Goal: Information Seeking & Learning: Check status

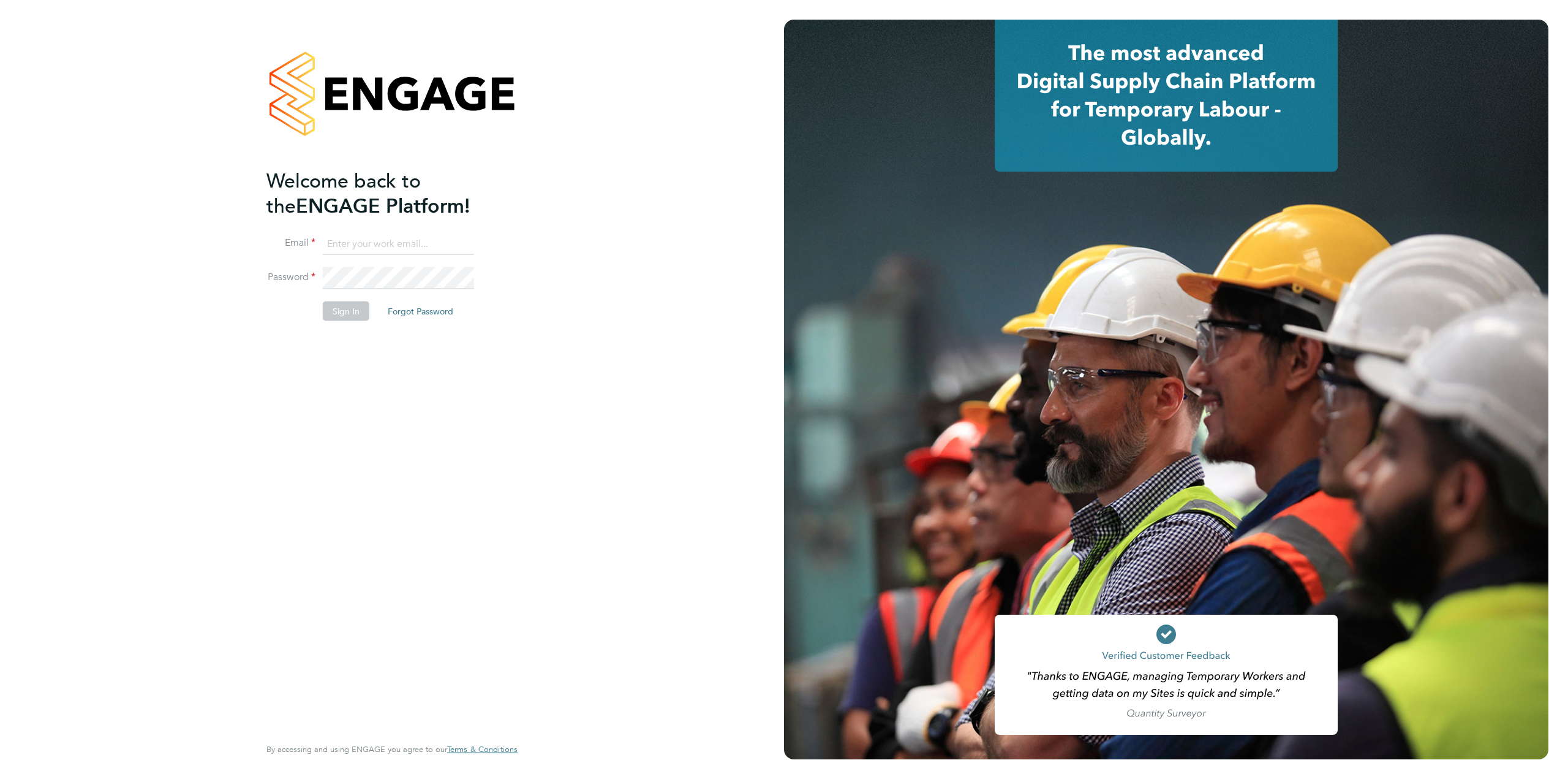
type input "helpdesk@wills-security.co.uk"
click at [355, 310] on button "Sign In" at bounding box center [346, 311] width 47 height 20
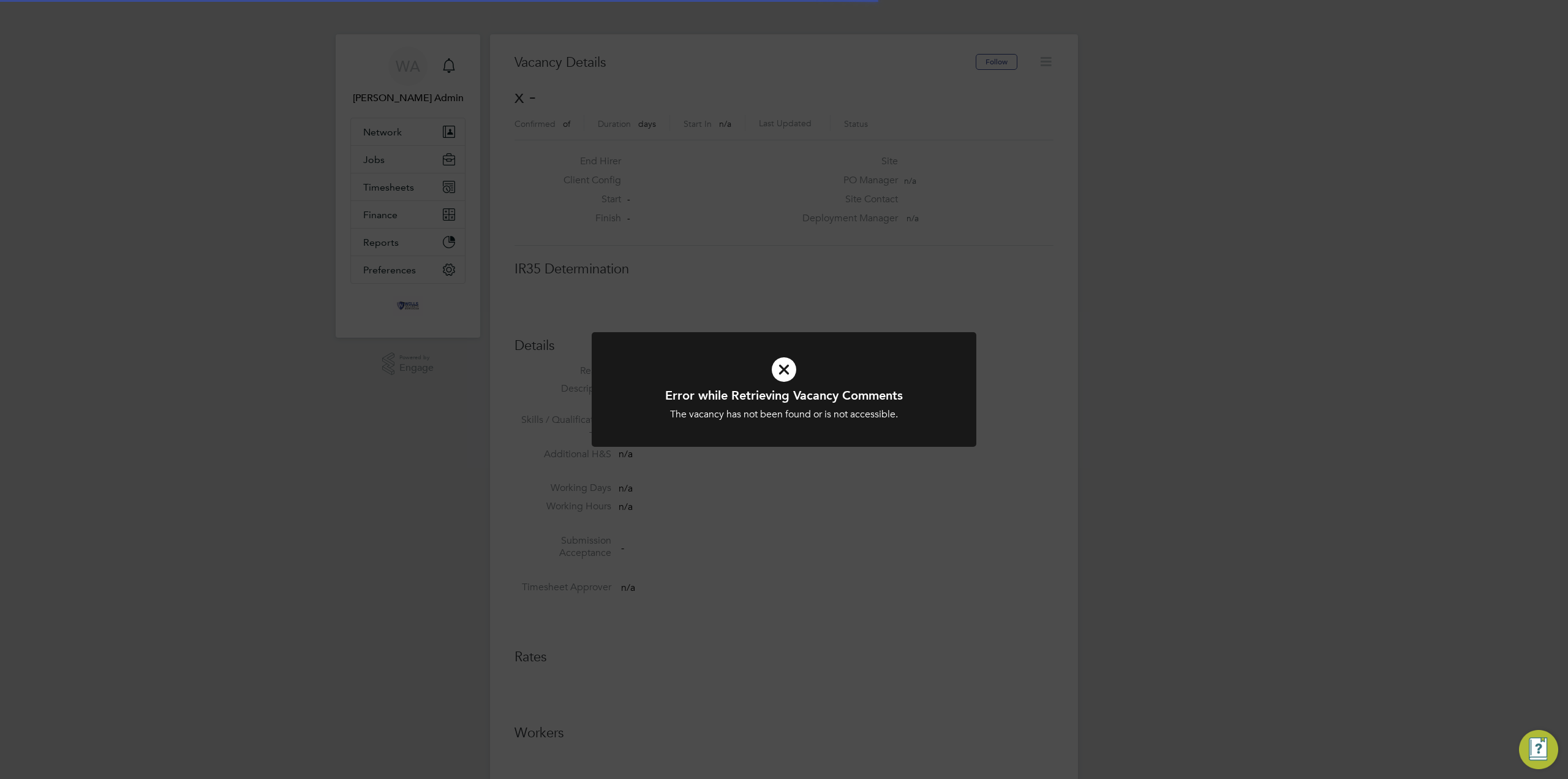
scroll to position [20, 264]
click at [772, 305] on div "Error while Retrieving Vacancy Comments The vacancy has not been found or is no…" at bounding box center [784, 390] width 1568 height 779
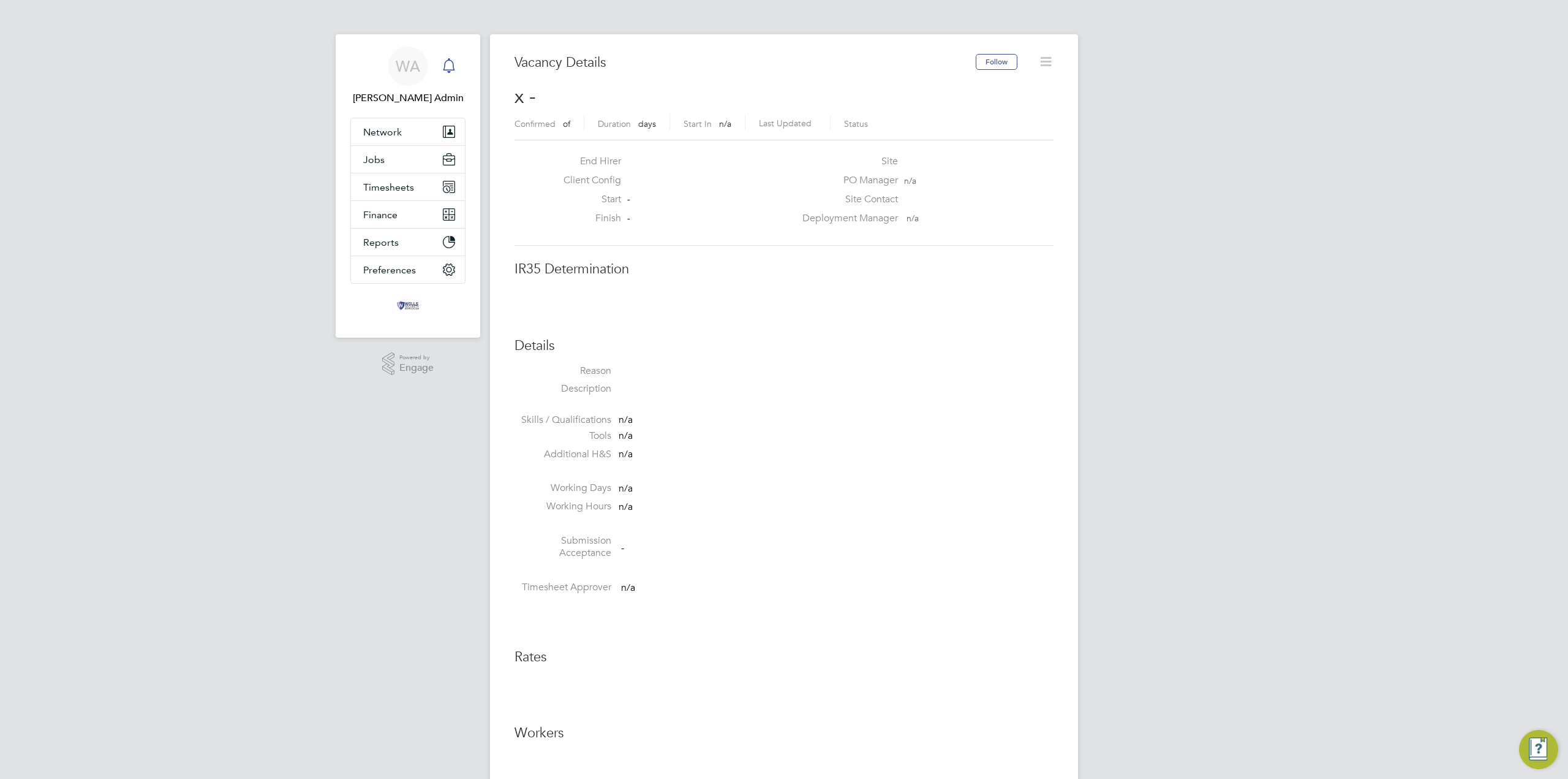
click at [453, 64] on icon "Main navigation" at bounding box center [448, 64] width 12 height 12
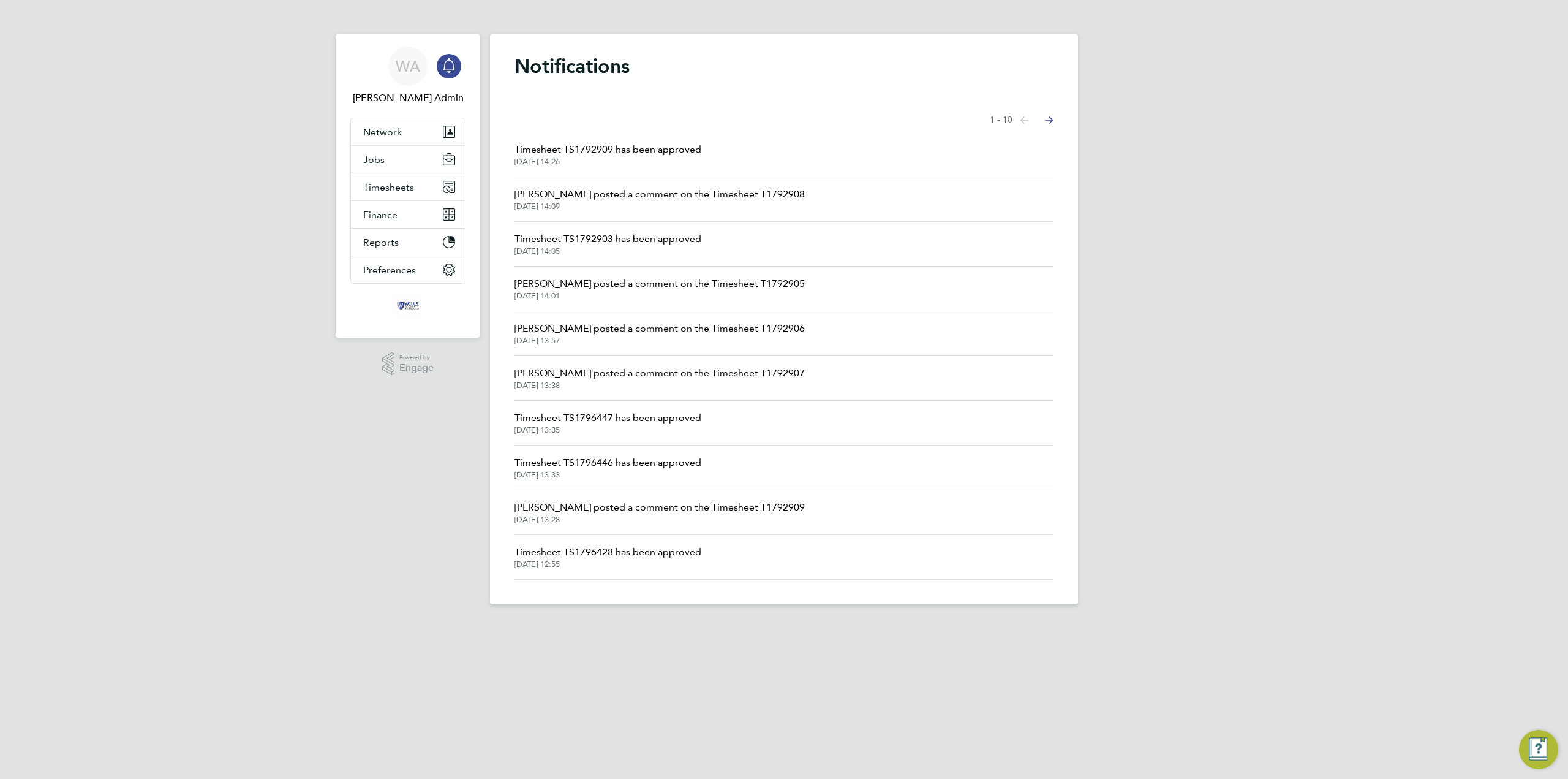
click at [453, 64] on icon "Main navigation" at bounding box center [448, 64] width 12 height 12
click at [399, 218] on button "Finance" at bounding box center [408, 215] width 114 height 27
click at [396, 275] on link "Statements" at bounding box center [388, 274] width 51 height 12
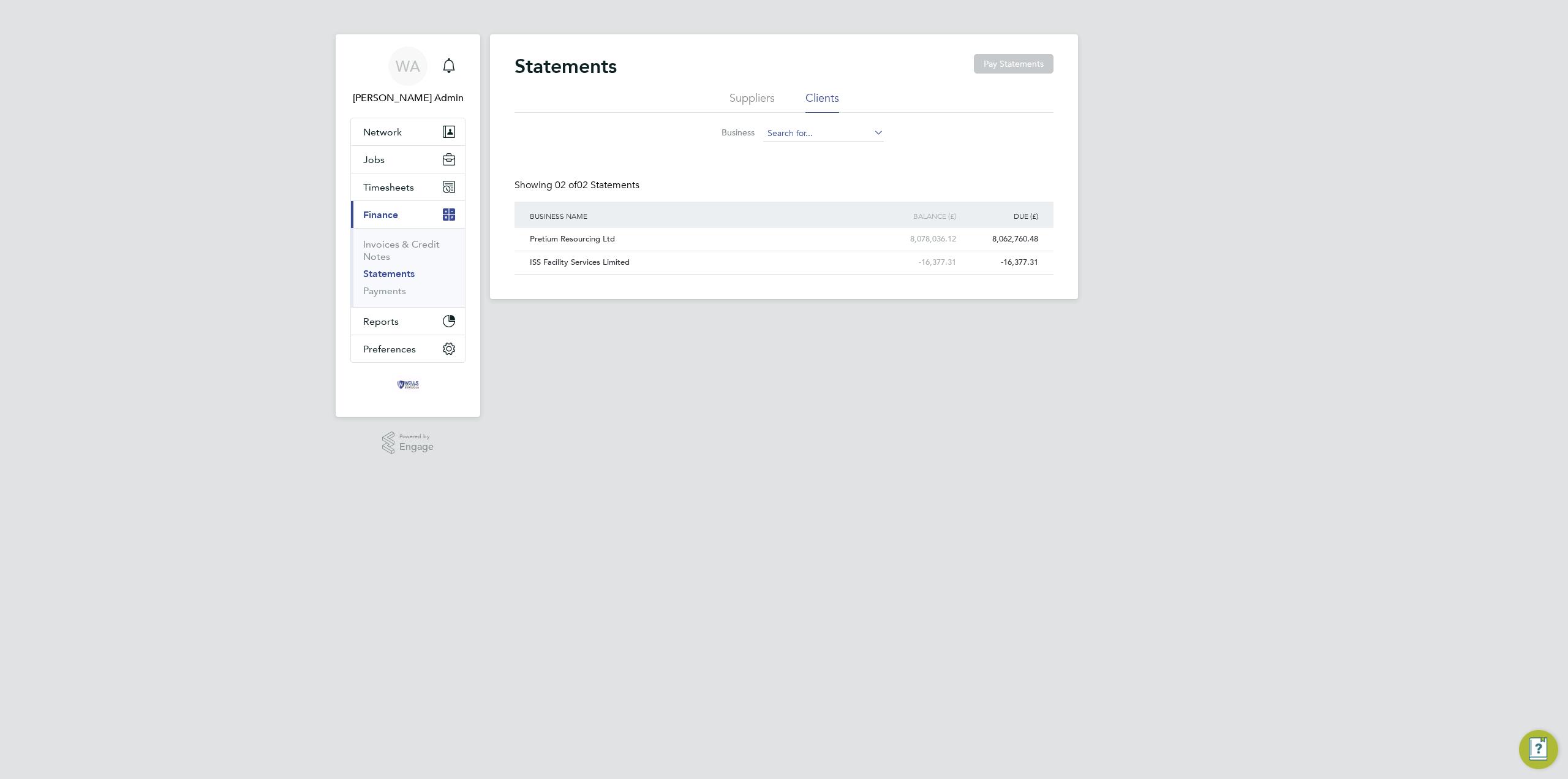
click at [848, 138] on input at bounding box center [824, 133] width 121 height 17
click at [847, 240] on div "Pretium Resourcing Ltd" at bounding box center [691, 239] width 329 height 22
click at [450, 64] on icon "Main navigation" at bounding box center [449, 66] width 15 height 15
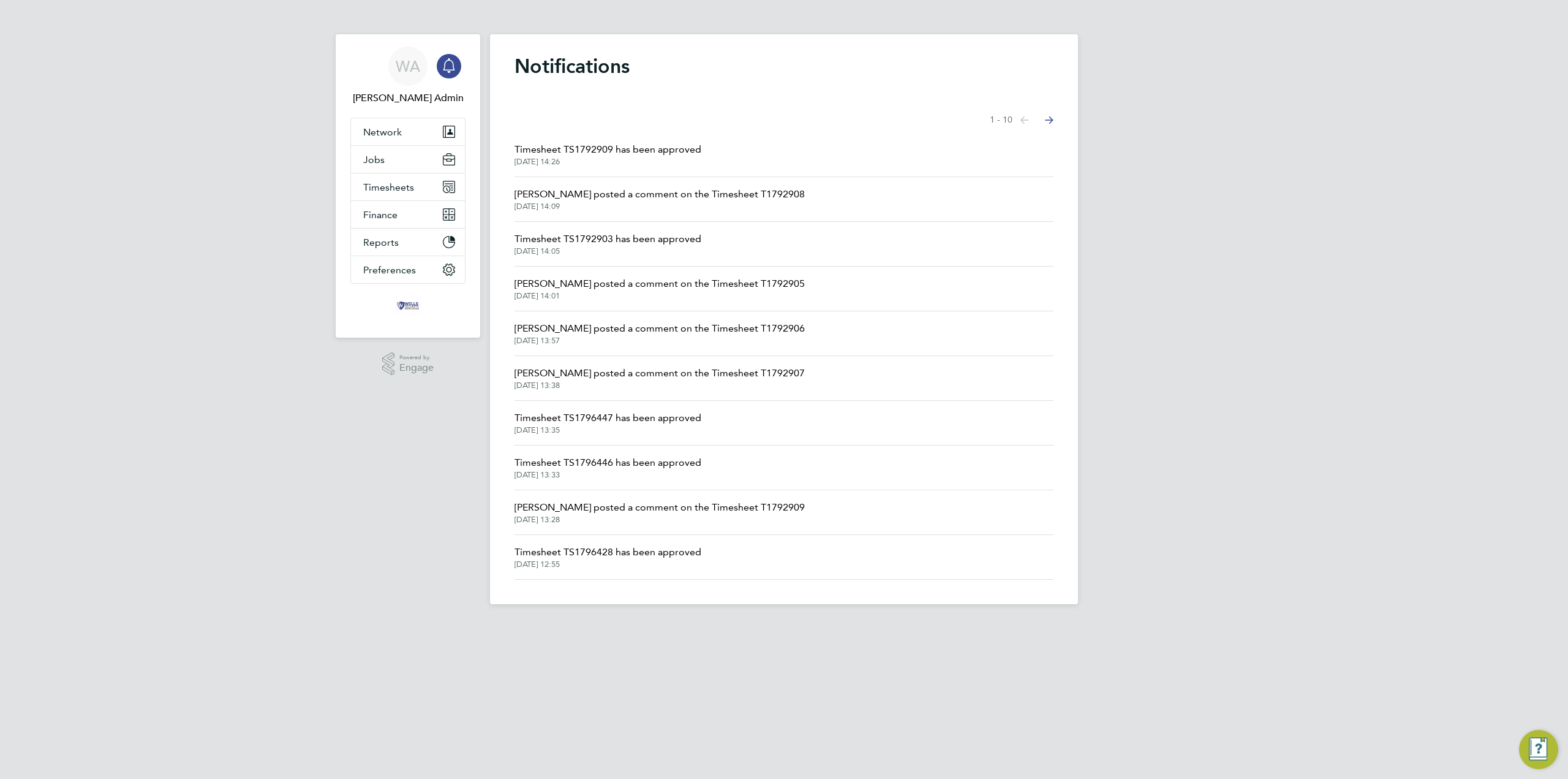
click at [644, 196] on span "[PERSON_NAME] posted a comment on the Timesheet T1792908" at bounding box center [660, 195] width 290 height 15
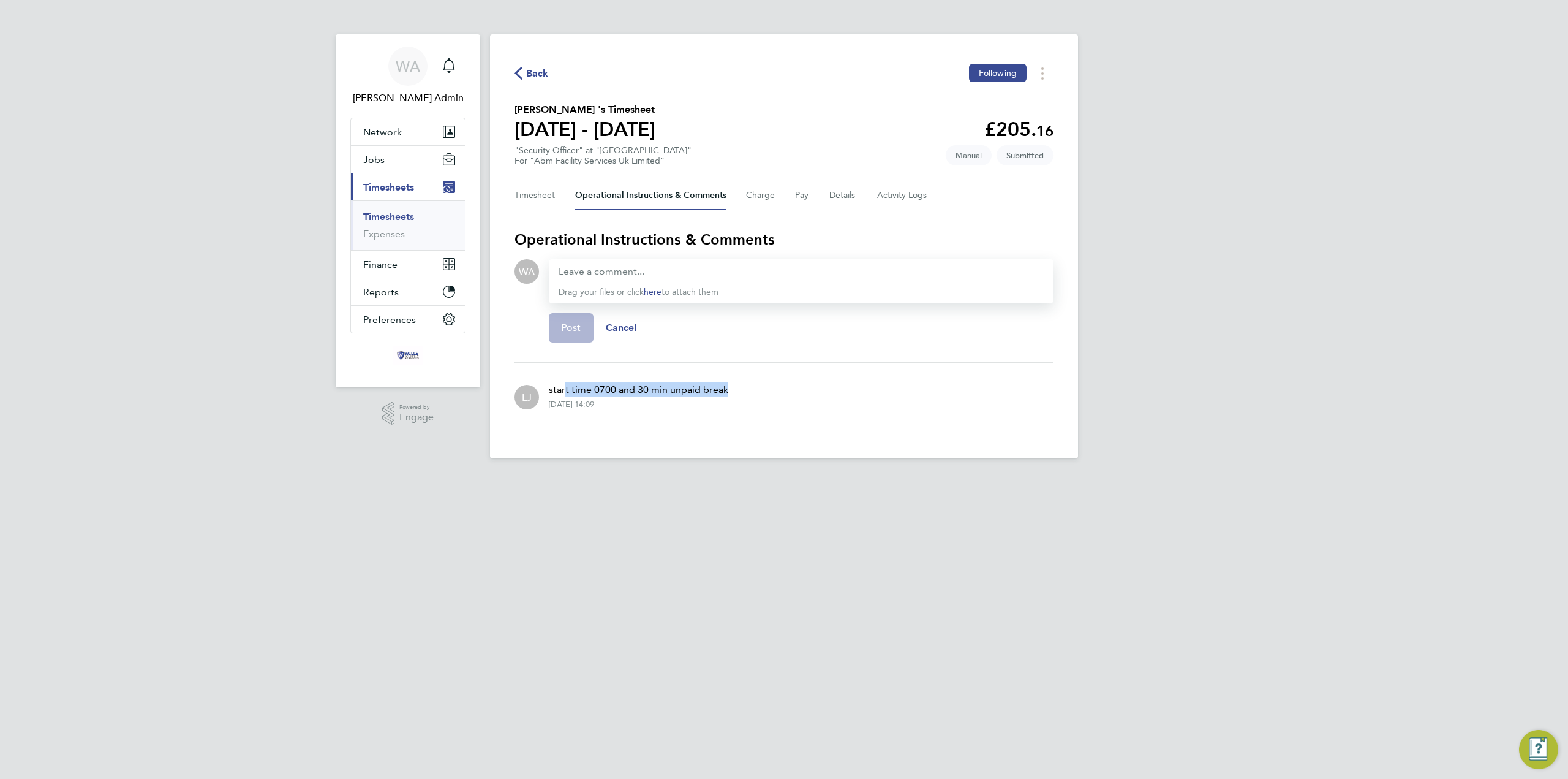
drag, startPoint x: 749, startPoint y: 391, endPoint x: 840, endPoint y: 390, distance: 91.0
click at [840, 390] on div "LJ start time 0700 and 30 min unpaid break [DATE] 14:09" at bounding box center [784, 396] width 539 height 47
click at [818, 390] on div "LJ start time 0700 and 30 min unpaid break [DATE] 14:09" at bounding box center [784, 396] width 539 height 47
drag, startPoint x: 386, startPoint y: 221, endPoint x: 1066, endPoint y: 672, distance: 816.0
click at [386, 221] on link "Timesheets" at bounding box center [388, 216] width 51 height 12
